Goal: Use online tool/utility: Utilize a website feature to perform a specific function

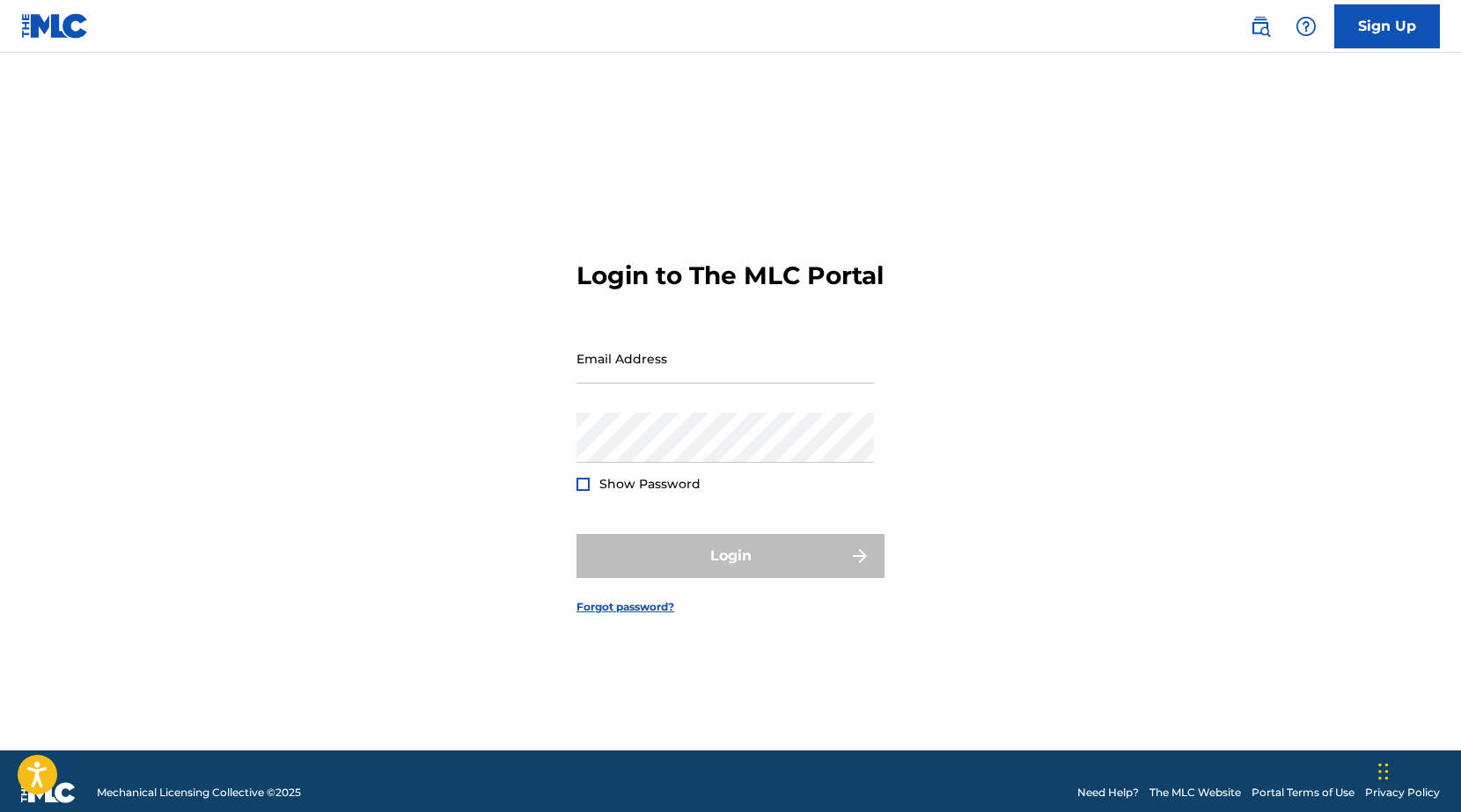
type input "[EMAIL_ADDRESS][DOMAIN_NAME]"
click at [721, 574] on div "Login" at bounding box center [730, 555] width 308 height 44
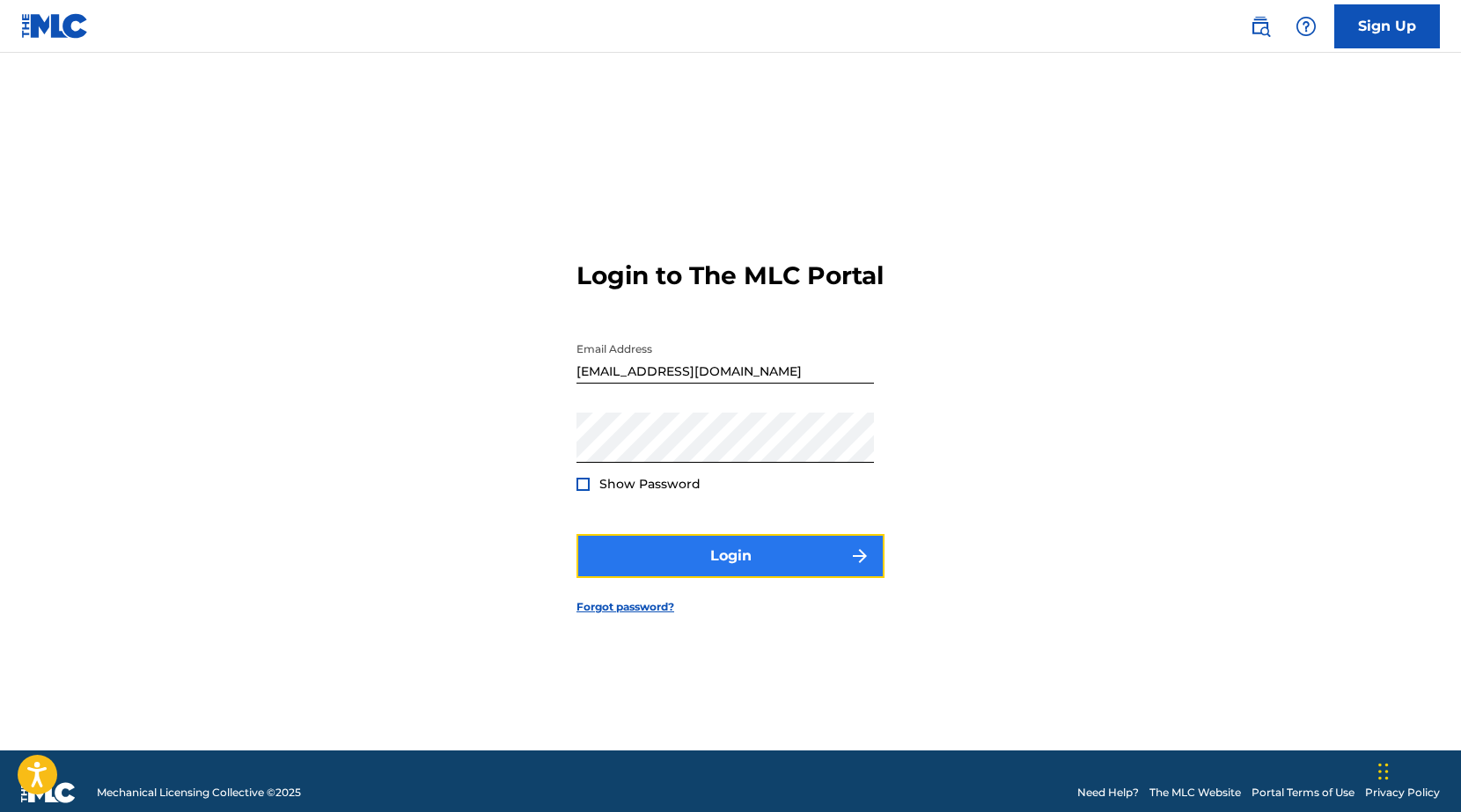
click at [732, 569] on button "Login" at bounding box center [730, 555] width 308 height 44
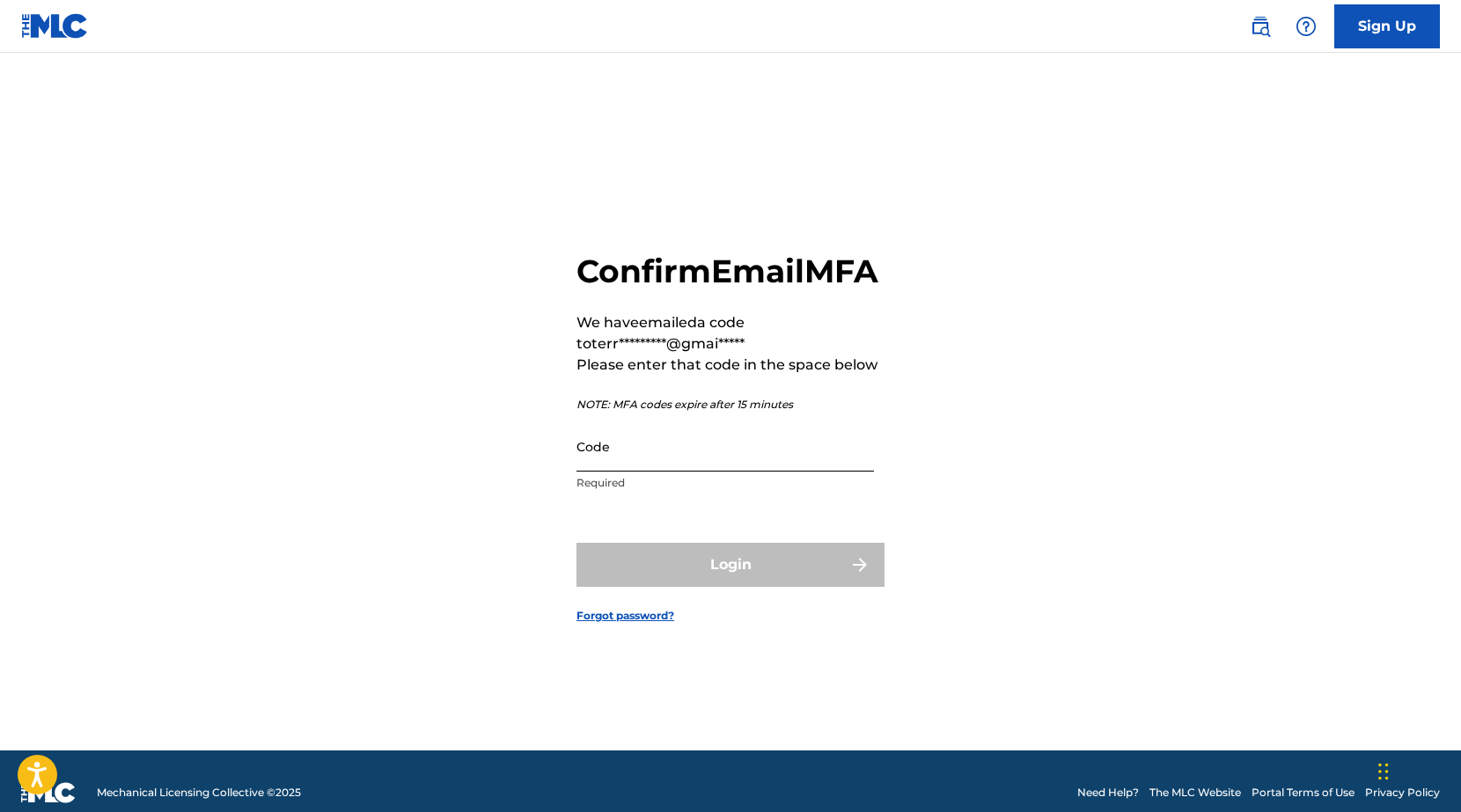
click at [631, 466] on input "Code" at bounding box center [725, 446] width 297 height 50
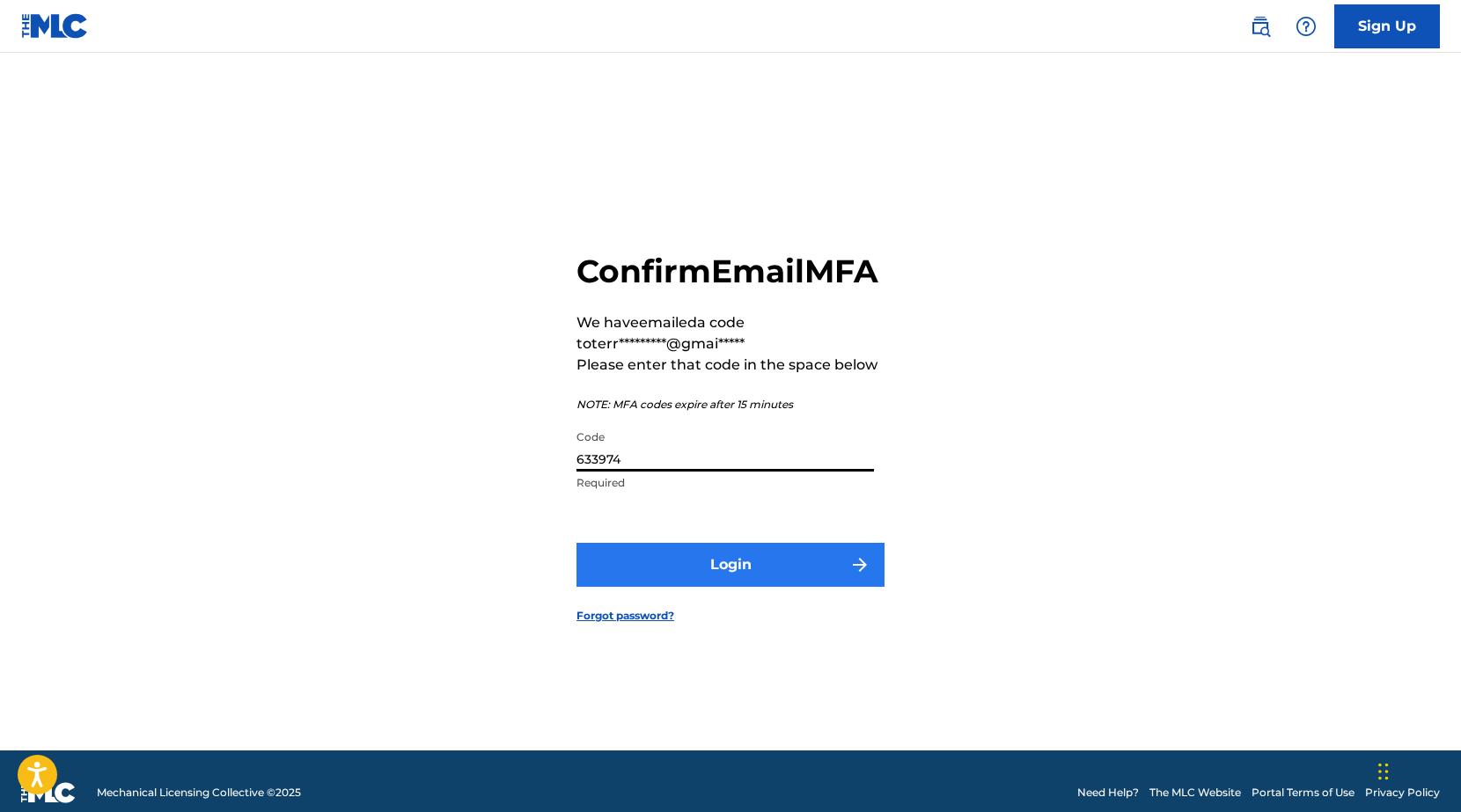
type input "633974"
click at [709, 587] on button "Login" at bounding box center [730, 564] width 308 height 44
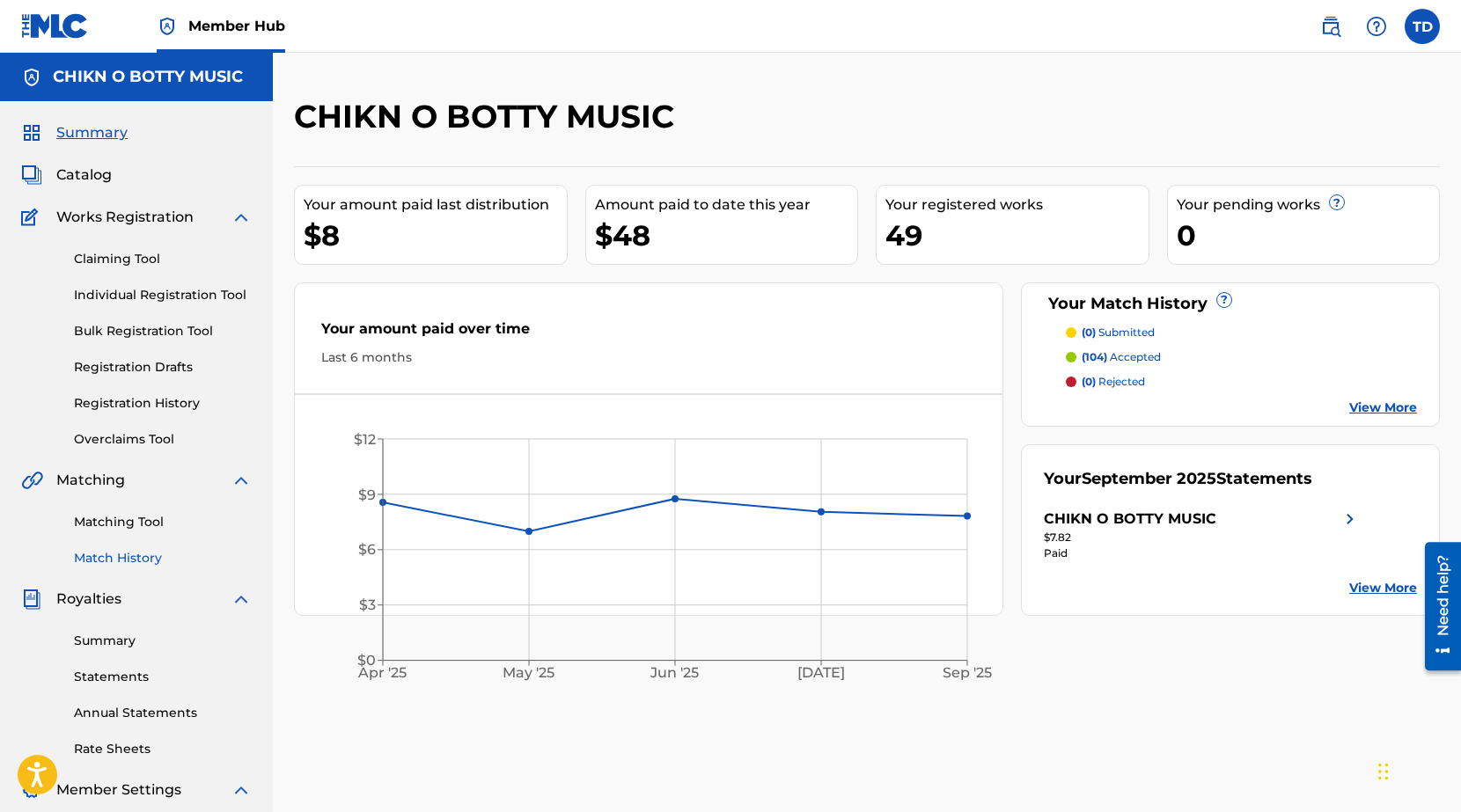
click at [120, 557] on link "Match History" at bounding box center [163, 558] width 178 height 19
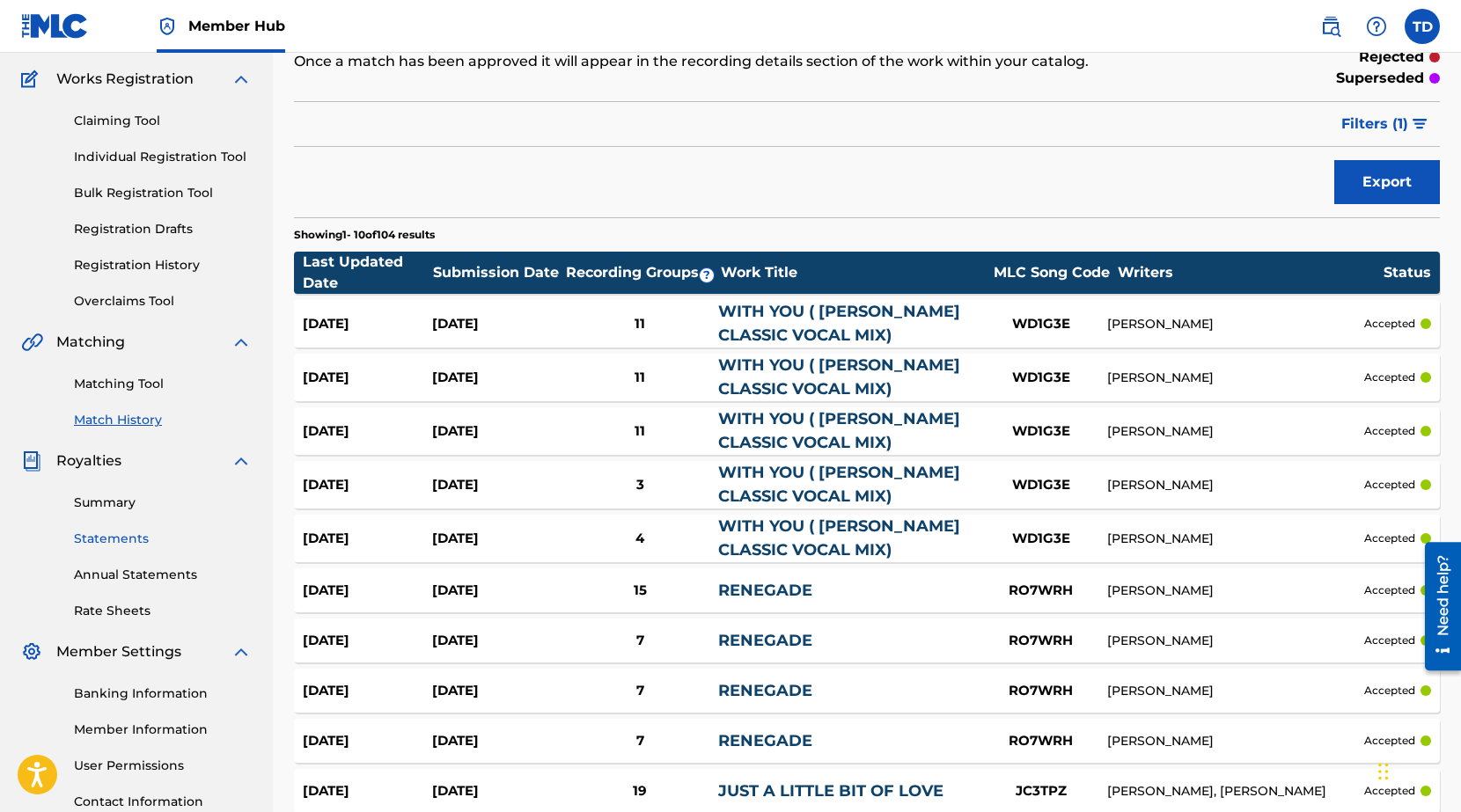
scroll to position [202, 0]
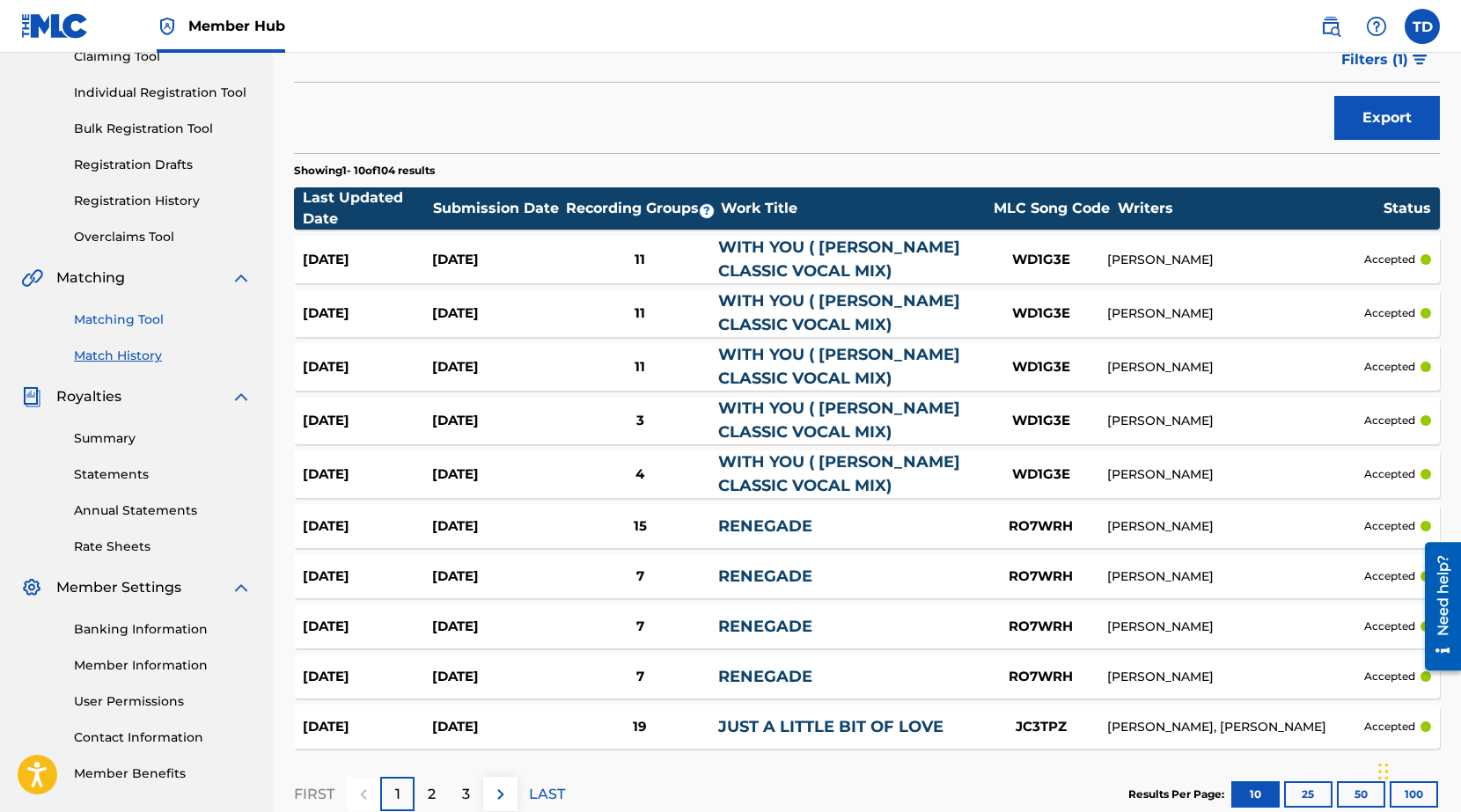
click at [111, 320] on link "Matching Tool" at bounding box center [163, 319] width 178 height 19
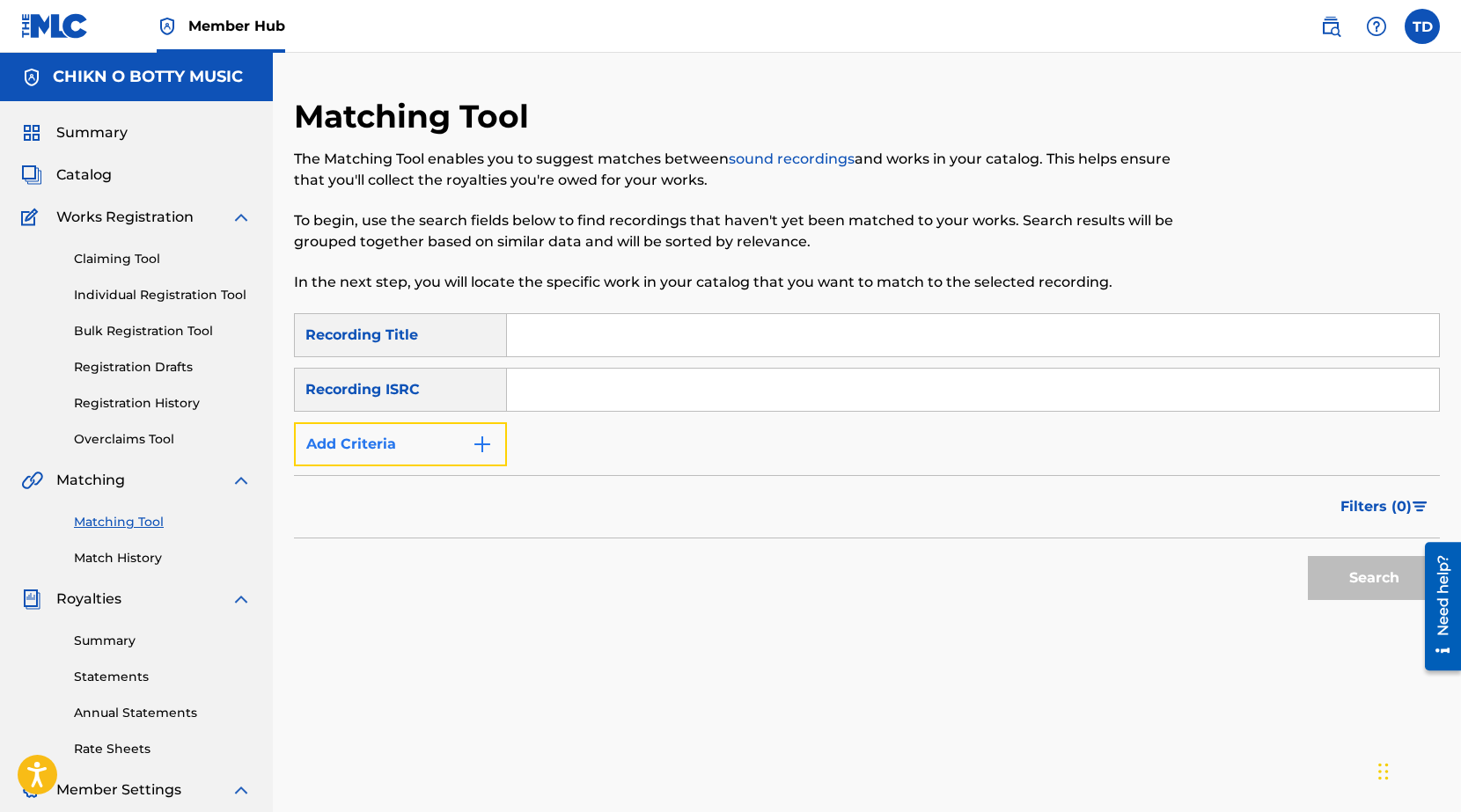
click at [486, 446] on img "Search Form" at bounding box center [482, 445] width 21 height 21
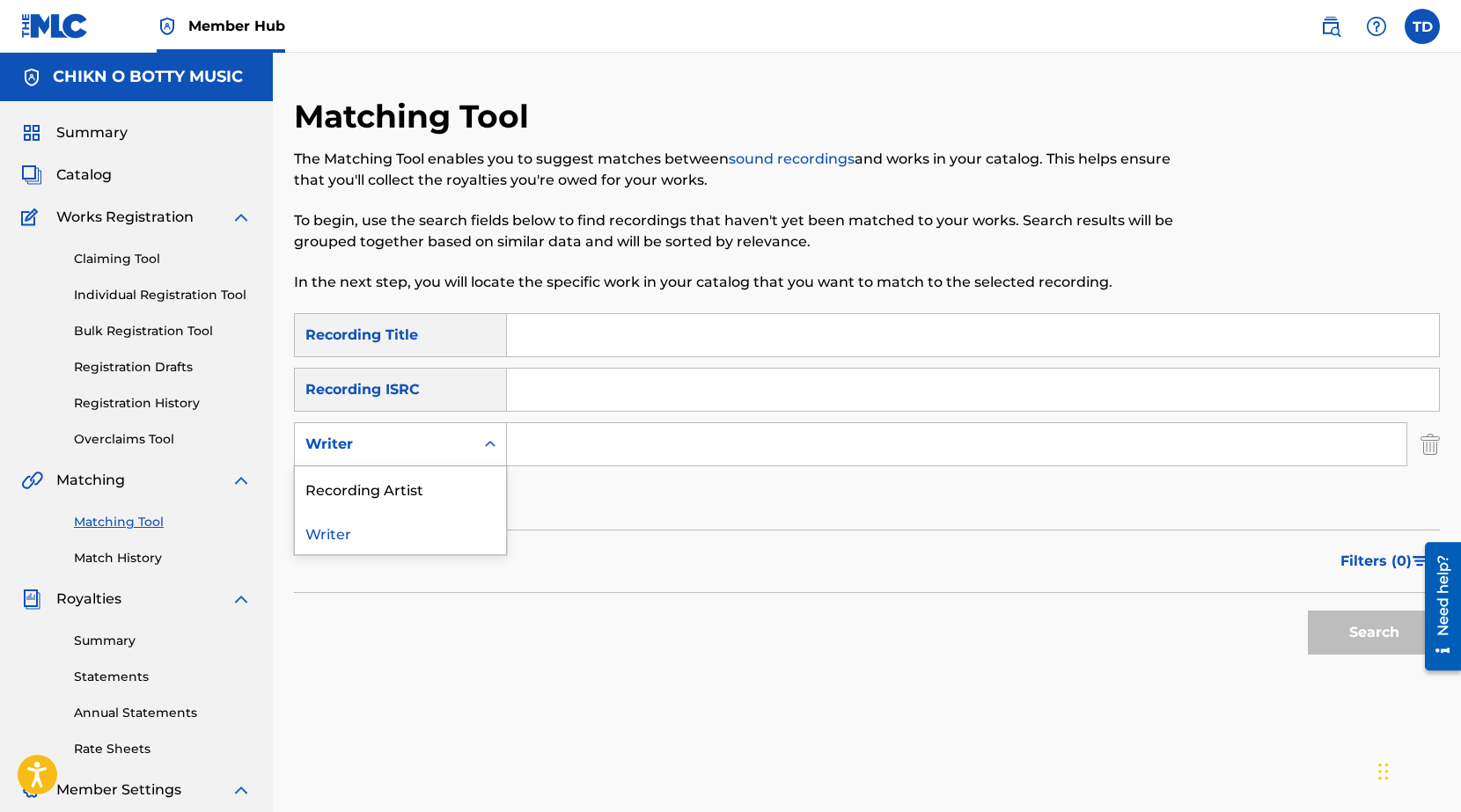
click at [484, 451] on icon "Search Form" at bounding box center [490, 445] width 18 height 18
click at [421, 482] on div "Recording Artist" at bounding box center [400, 487] width 211 height 44
click at [543, 441] on input "Search Form" at bounding box center [957, 444] width 900 height 42
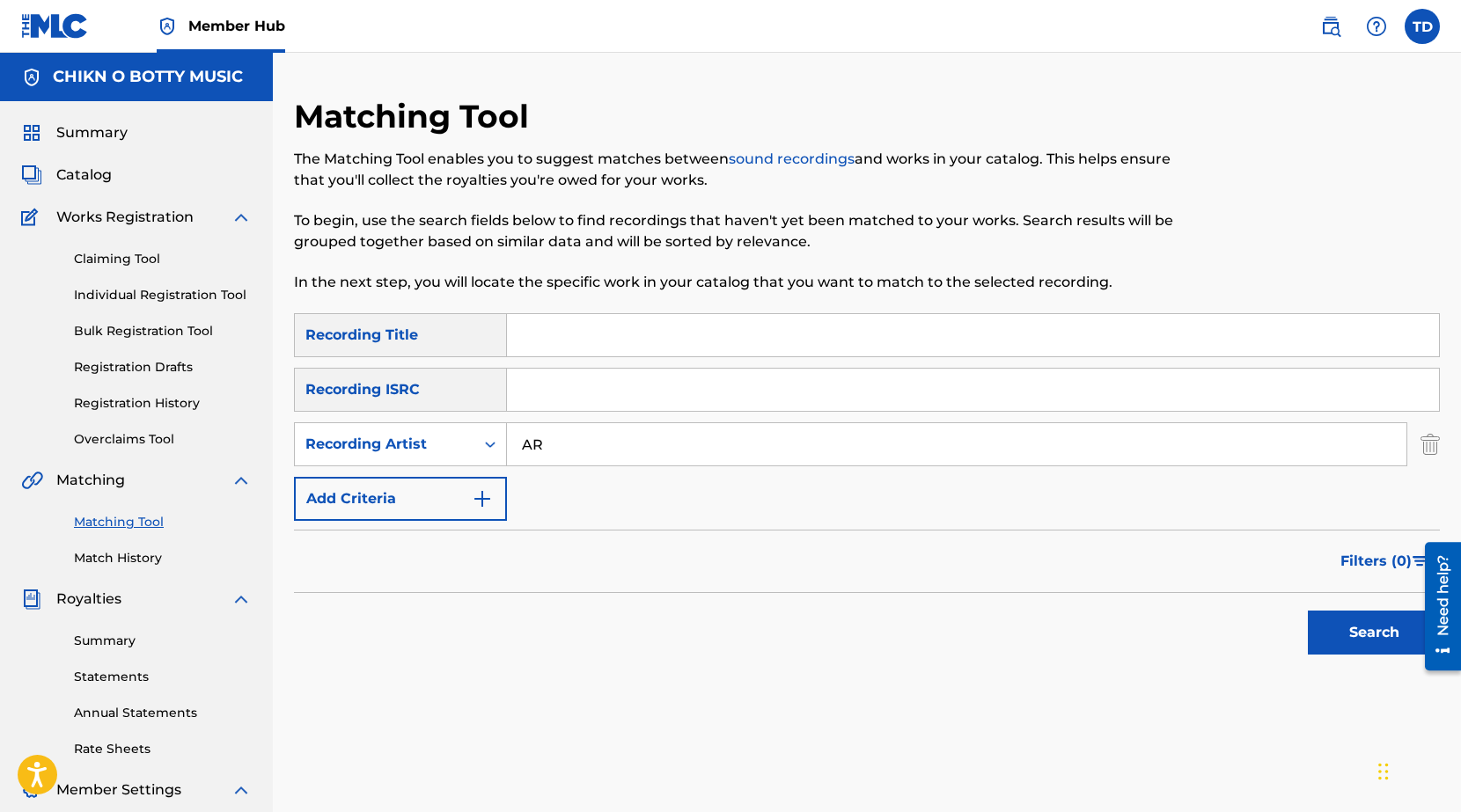
type input "A"
type input "[PERSON_NAME]"
click at [1338, 625] on button "Search" at bounding box center [1374, 631] width 132 height 44
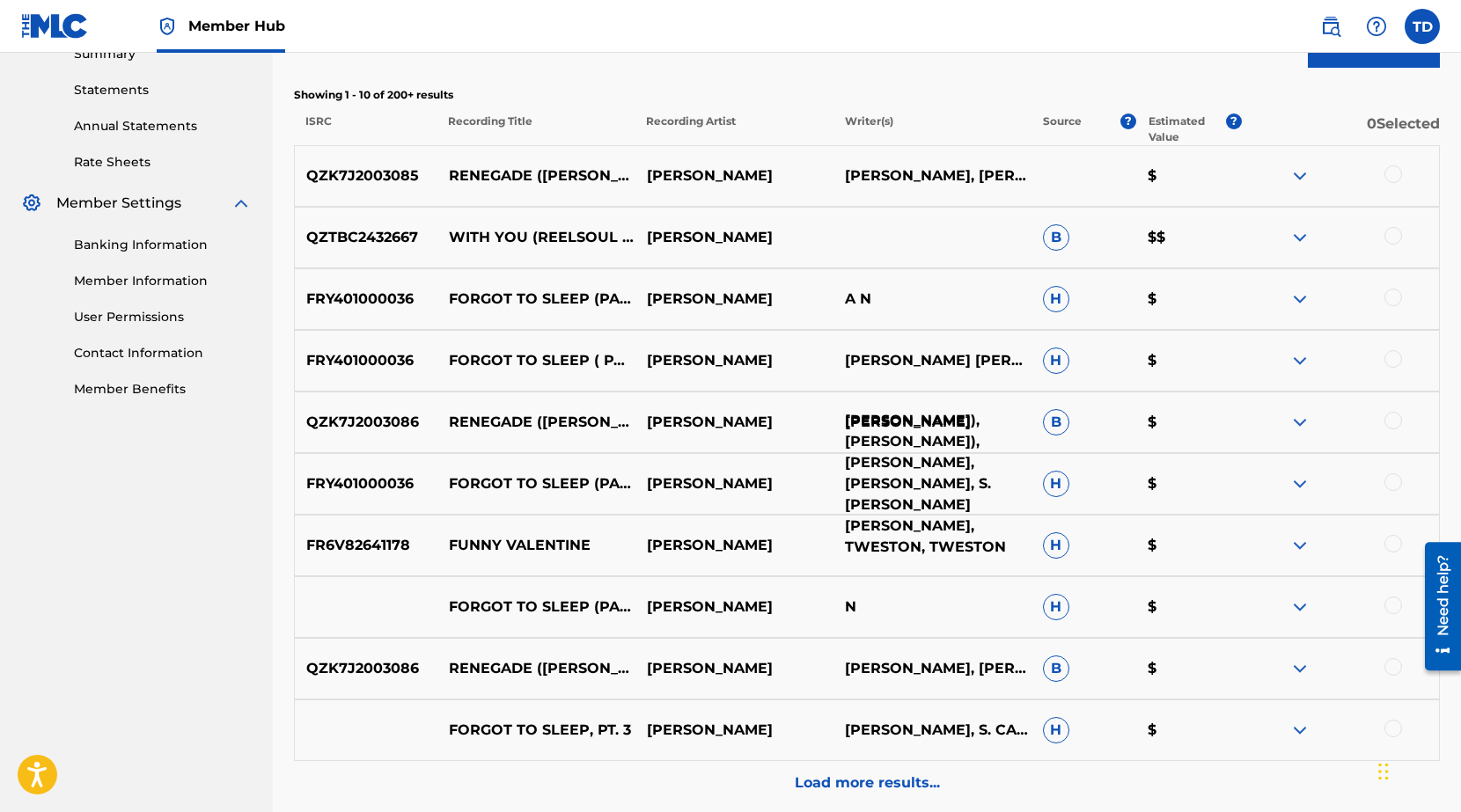
scroll to position [752, 0]
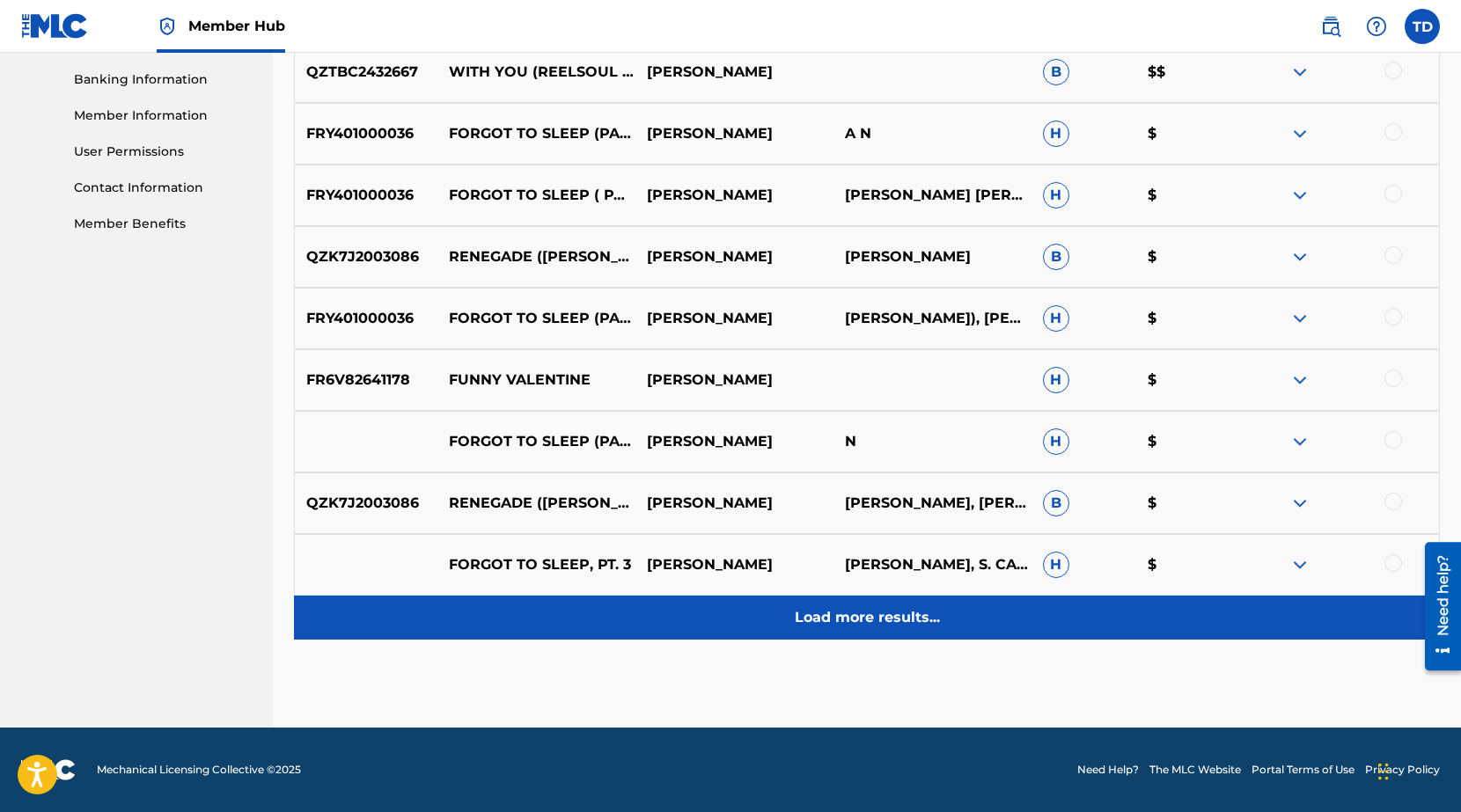
click at [817, 623] on p "Load more results..." at bounding box center [867, 617] width 145 height 21
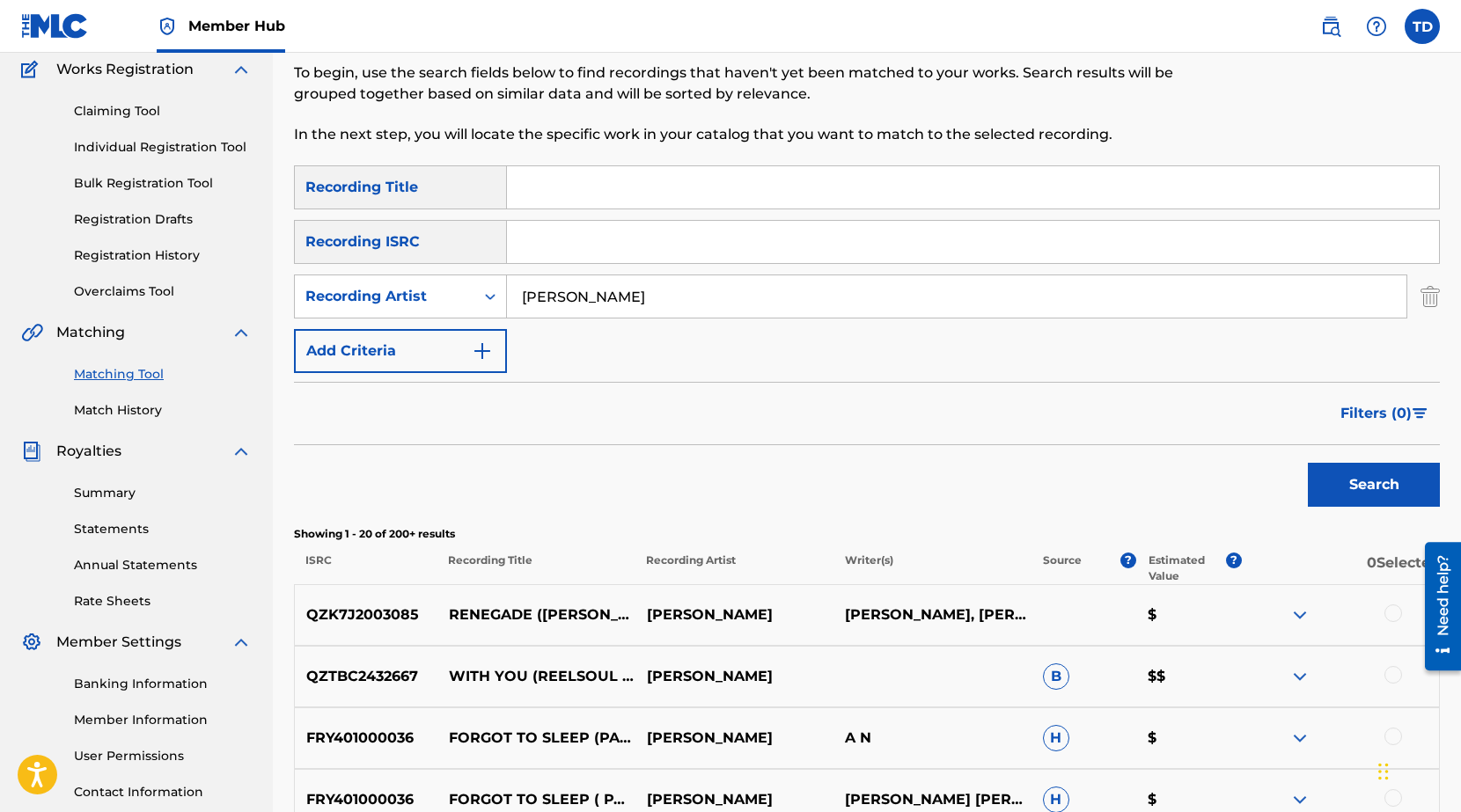
scroll to position [0, 0]
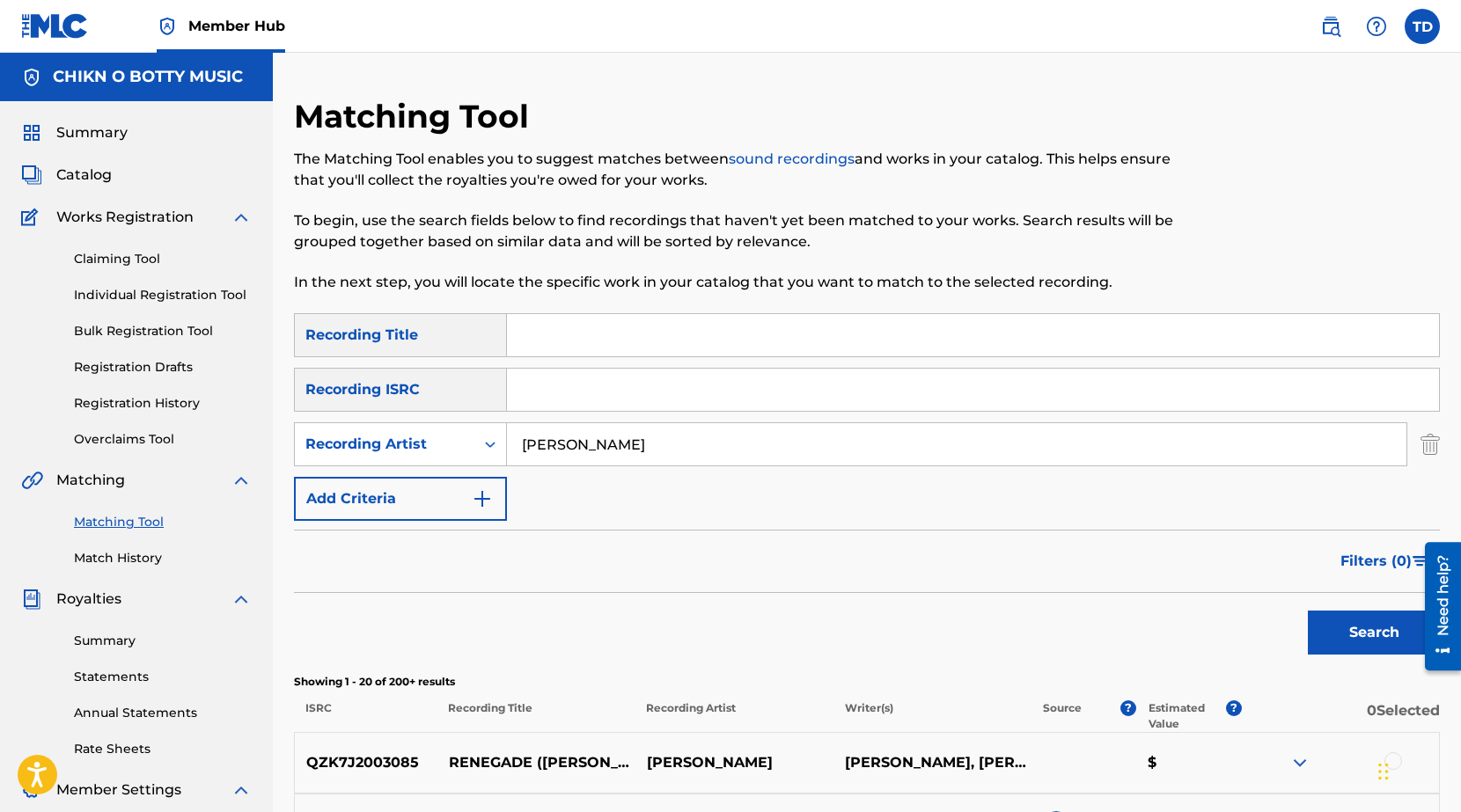
click at [554, 340] on input "Search Form" at bounding box center [973, 334] width 932 height 42
type input "With You"
click at [1317, 635] on button "Search" at bounding box center [1374, 631] width 132 height 44
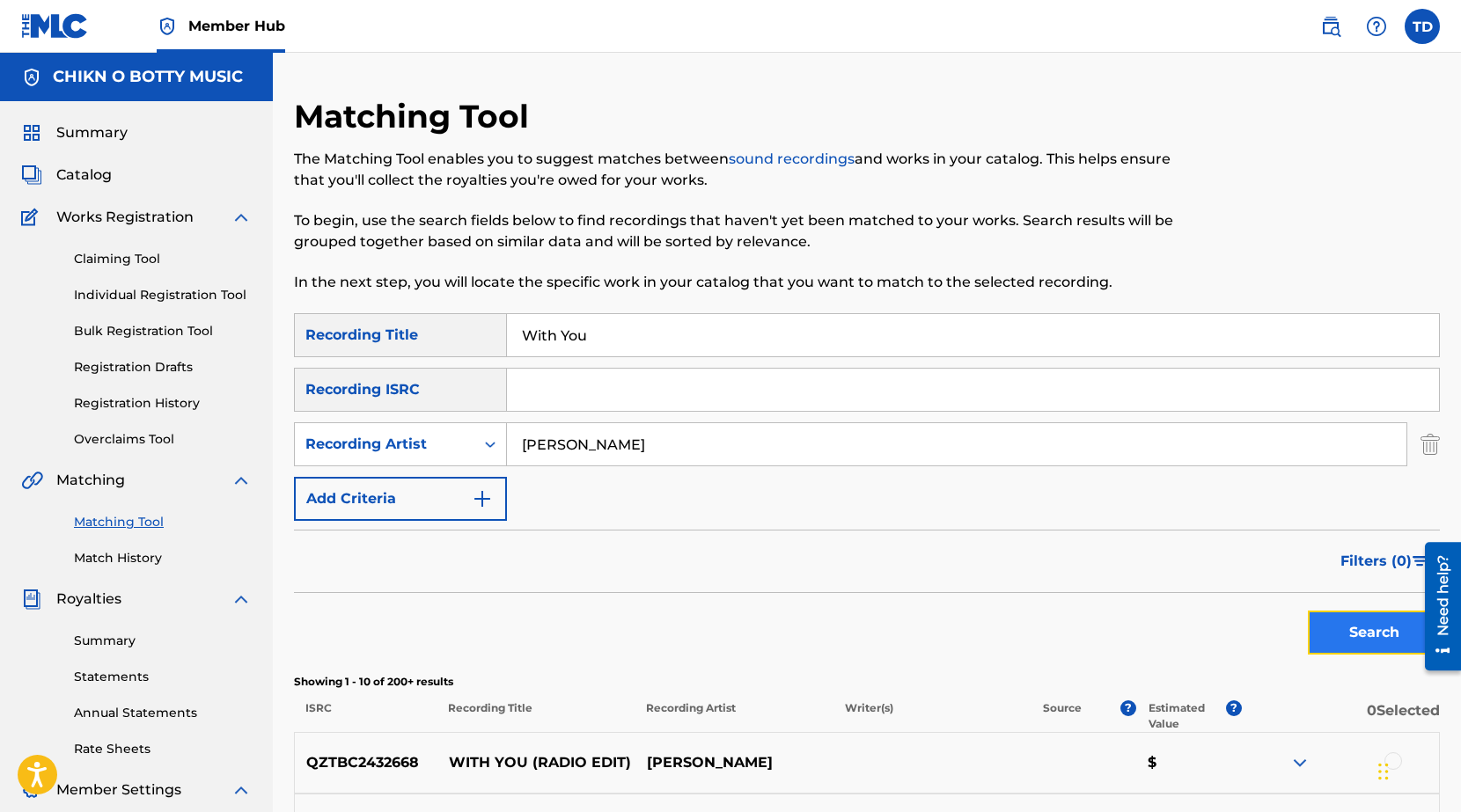
click at [1360, 633] on button "Search" at bounding box center [1374, 631] width 132 height 44
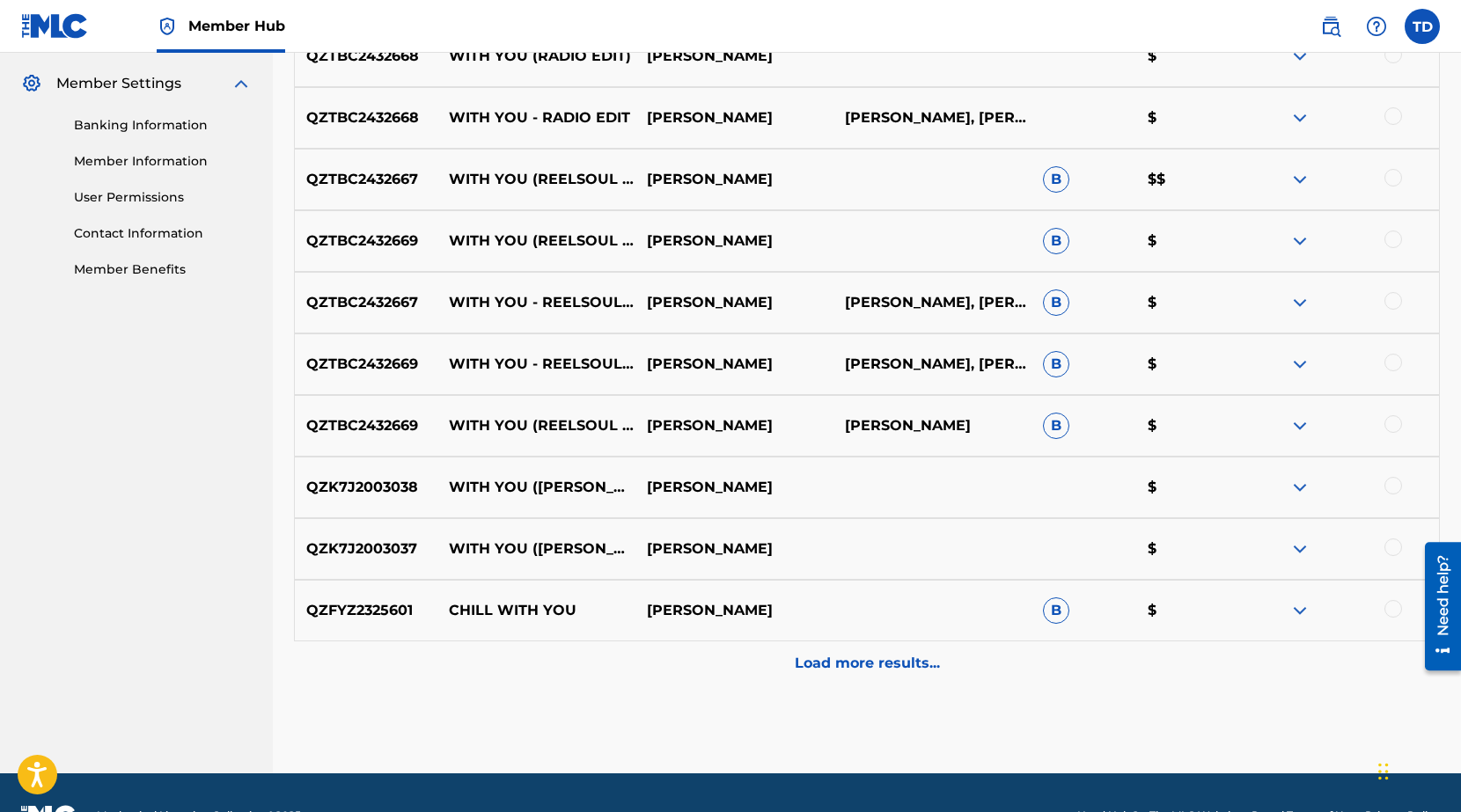
scroll to position [720, 0]
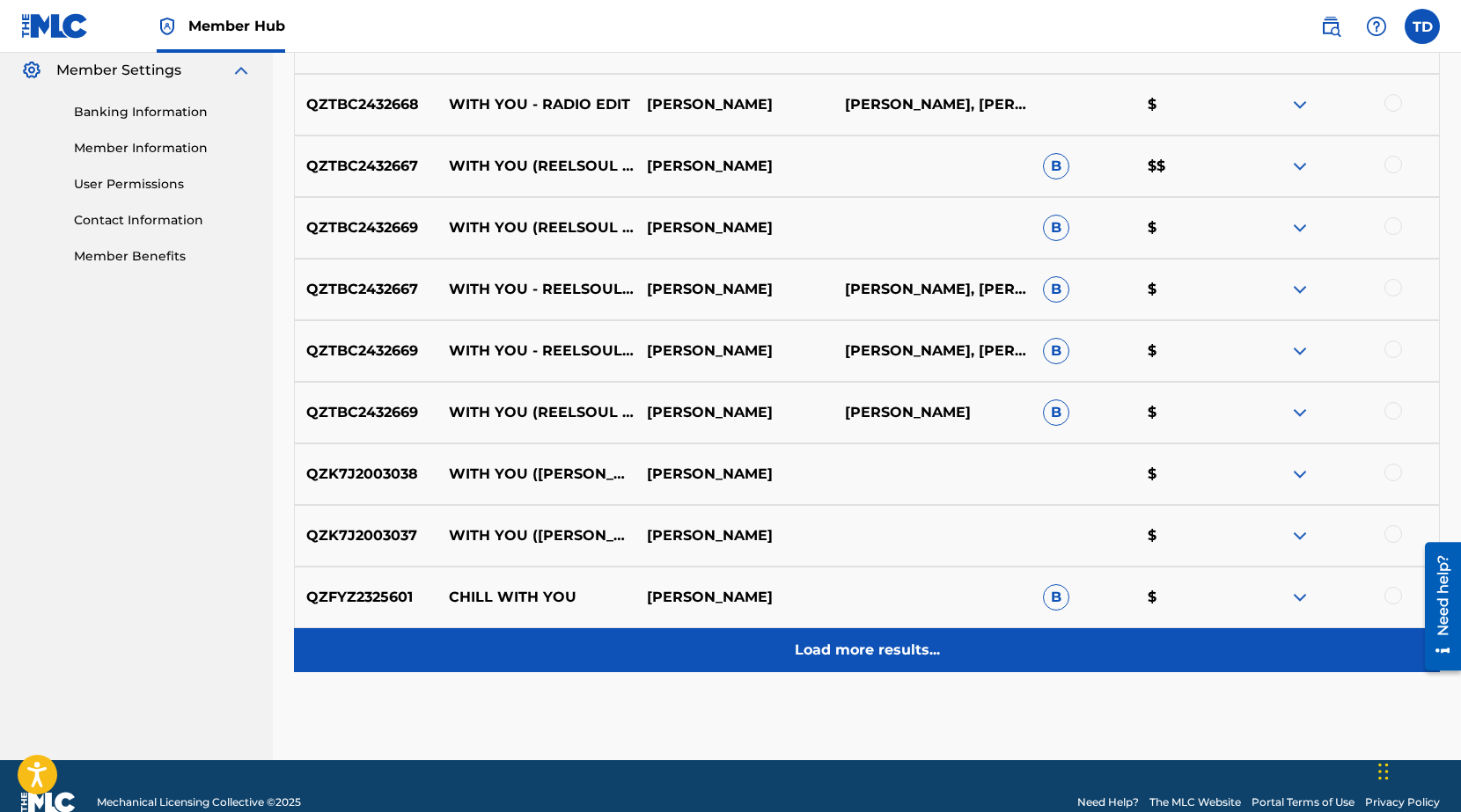
click at [844, 650] on p "Load more results..." at bounding box center [867, 650] width 145 height 21
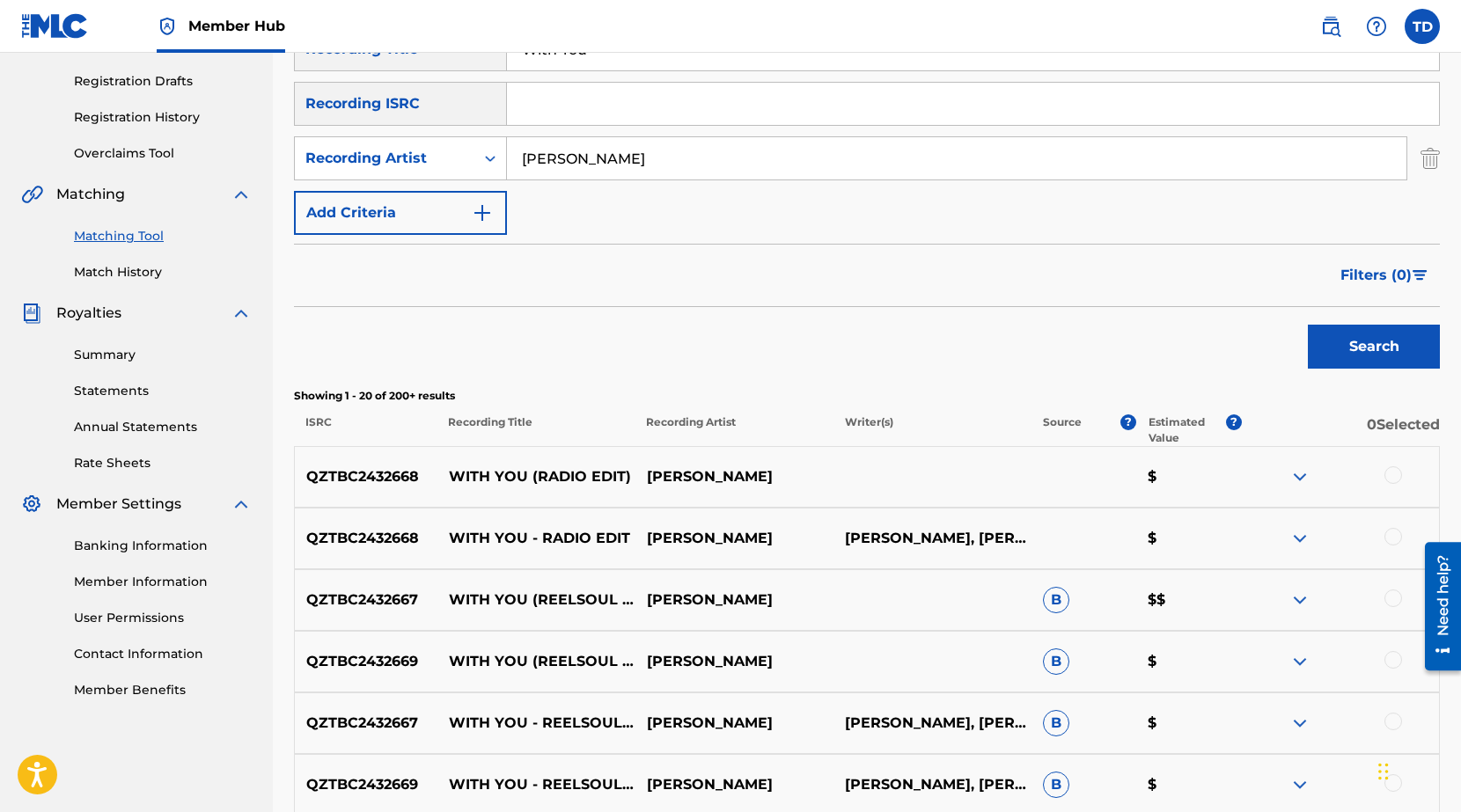
scroll to position [159, 0]
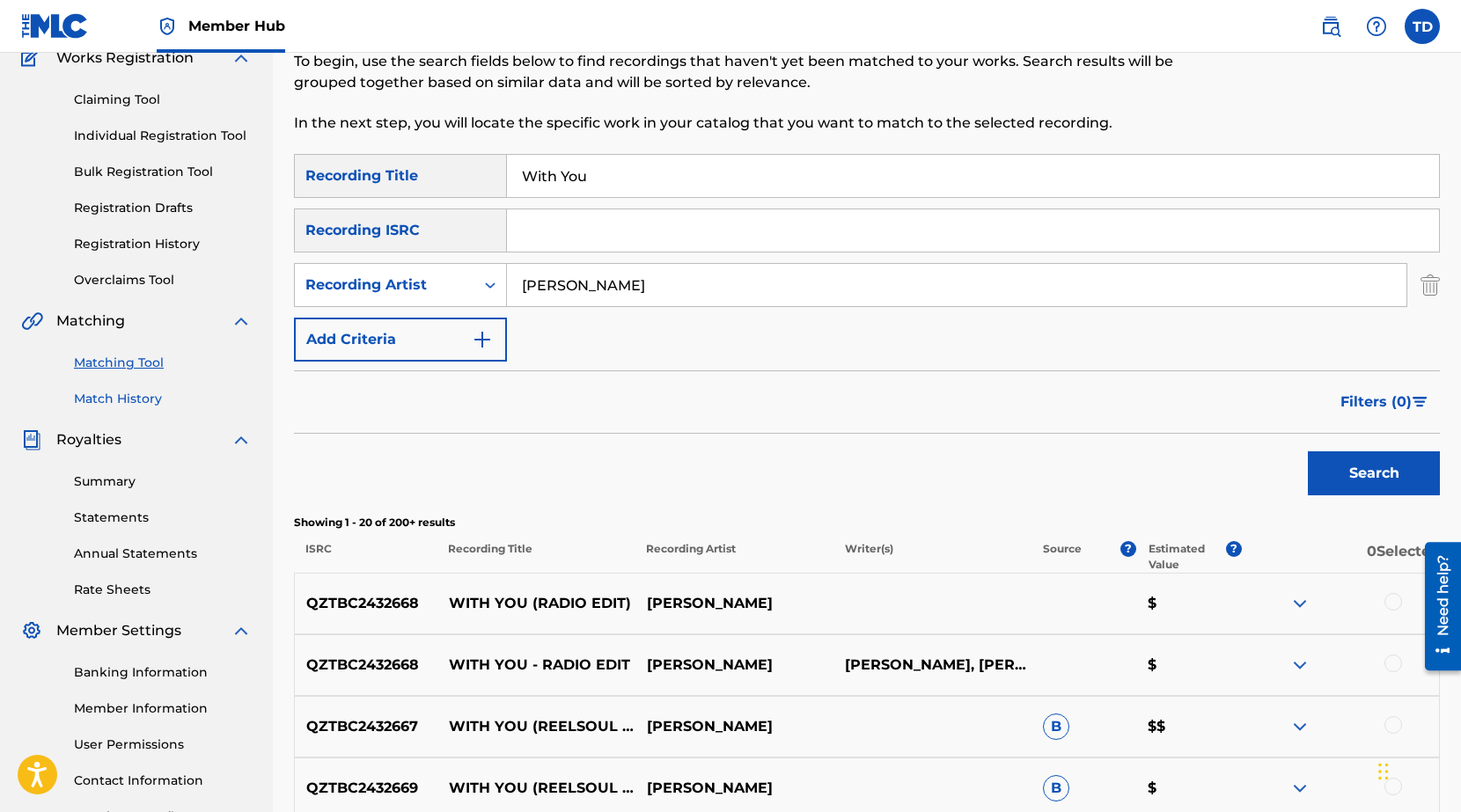
click at [141, 401] on link "Match History" at bounding box center [163, 398] width 178 height 19
